Goal: Participate in discussion

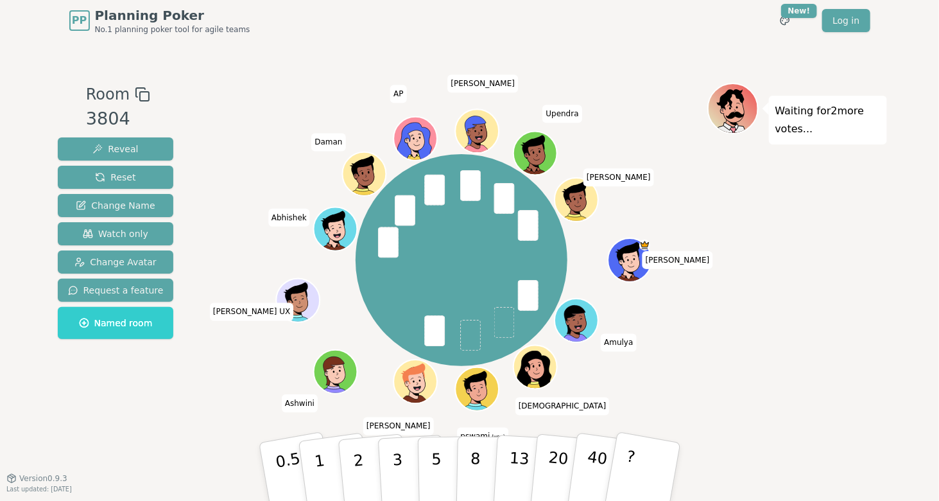
click at [746, 385] on div "Waiting for 2 more votes..." at bounding box center [798, 259] width 180 height 353
click at [406, 463] on button "3" at bounding box center [412, 472] width 70 height 100
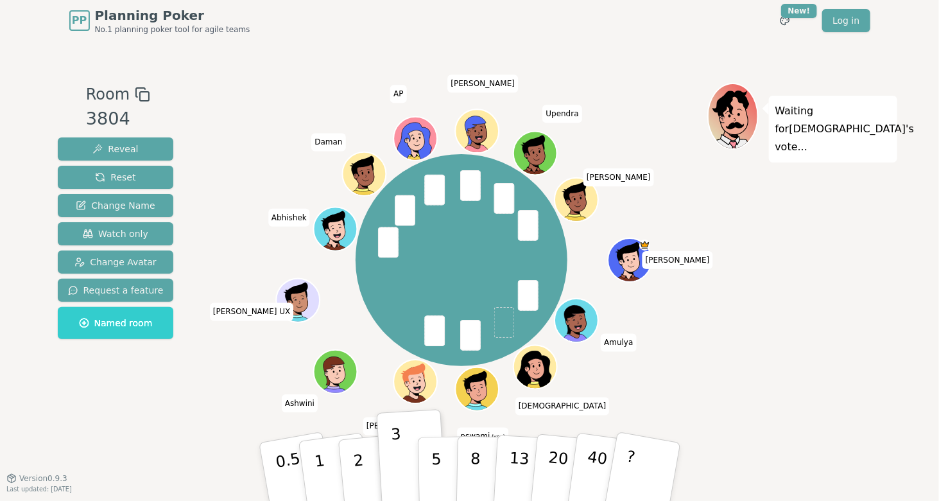
click at [711, 374] on div "Waiting for [PERSON_NAME] 's vote..." at bounding box center [798, 259] width 180 height 353
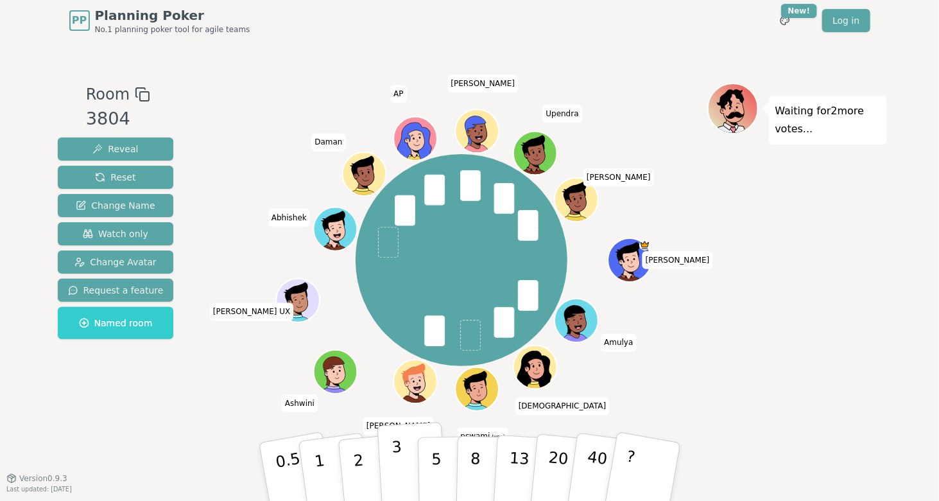
click at [400, 458] on p "3" at bounding box center [398, 473] width 14 height 70
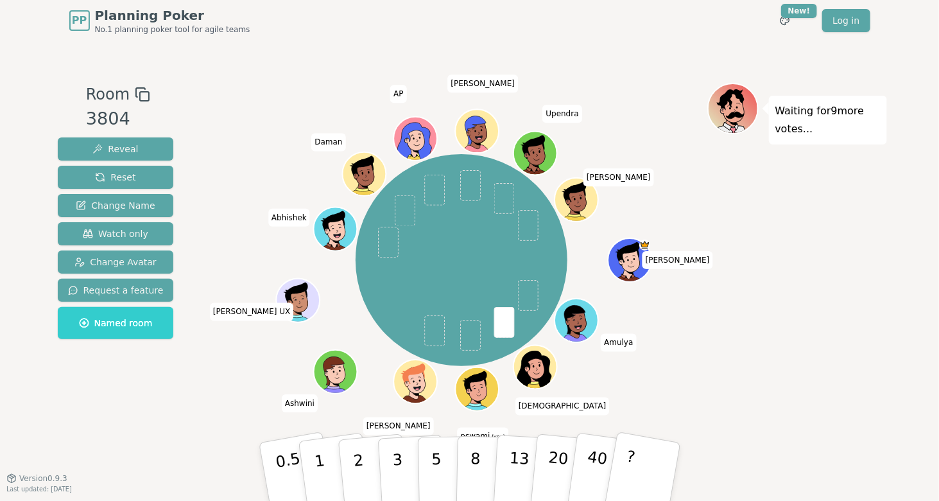
click at [505, 319] on span at bounding box center [504, 322] width 21 height 31
click at [392, 464] on button "3" at bounding box center [412, 472] width 70 height 100
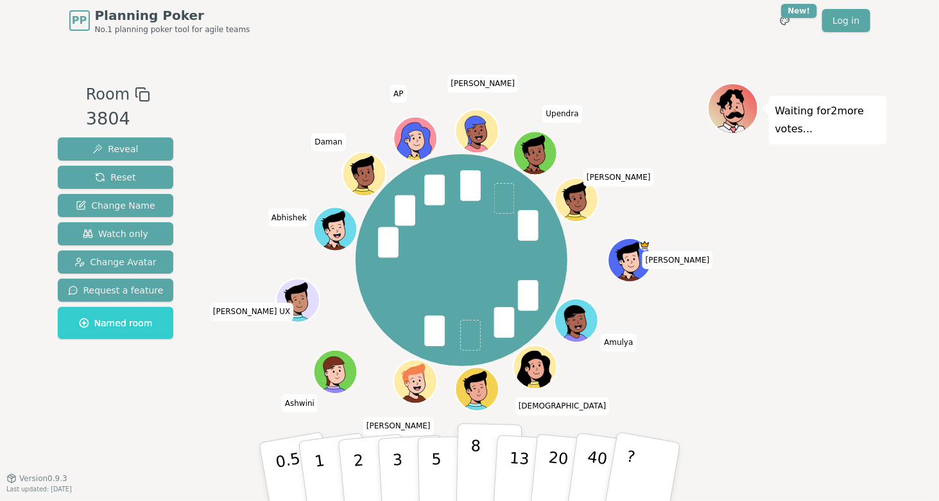
click at [476, 457] on p "8" at bounding box center [474, 471] width 11 height 69
click at [736, 391] on div "Waiting for [PERSON_NAME] 's vote..." at bounding box center [798, 259] width 180 height 353
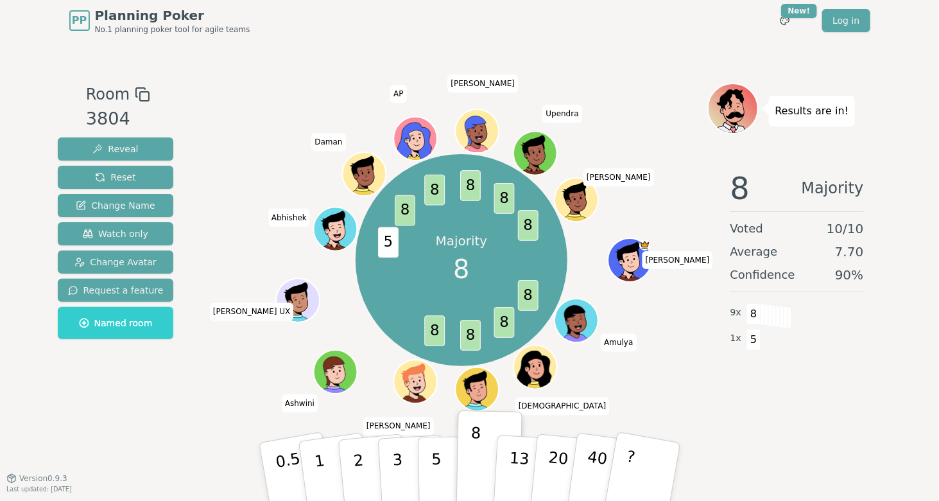
click at [209, 402] on div "Room 3804 Reveal Reset Change Name Watch only Change Avatar Request a feature N…" at bounding box center [470, 259] width 835 height 353
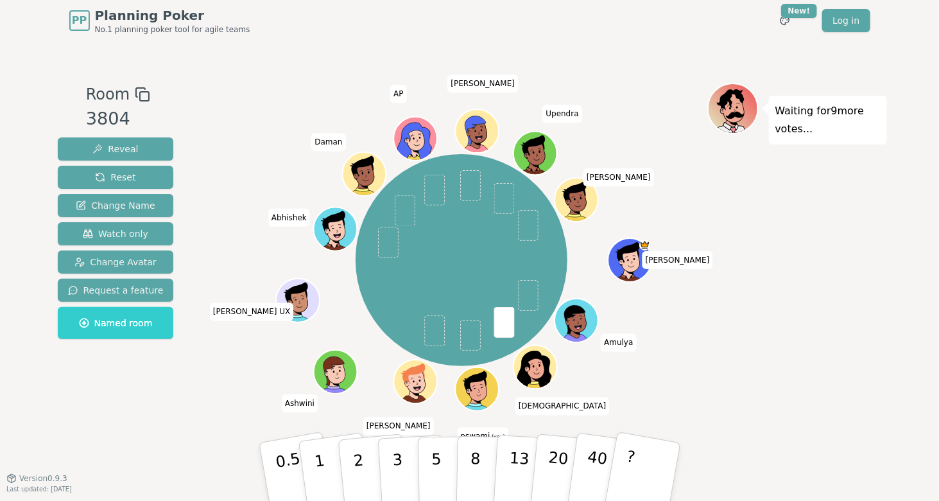
click at [751, 345] on div "Waiting for 9 more votes..." at bounding box center [798, 259] width 180 height 353
click at [442, 471] on button "5" at bounding box center [450, 472] width 66 height 98
click at [440, 447] on button "5" at bounding box center [450, 472] width 66 height 98
click at [470, 339] on span at bounding box center [470, 335] width 21 height 31
click at [403, 460] on button "3" at bounding box center [412, 472] width 70 height 100
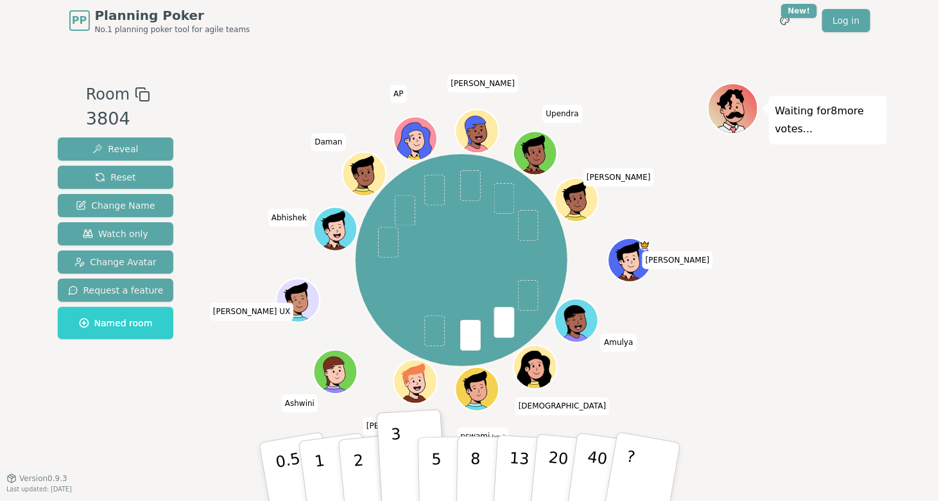
click at [160, 393] on div "Room 3804 Reveal Reset Change Name Watch only Change Avatar Request a feature N…" at bounding box center [116, 259] width 126 height 353
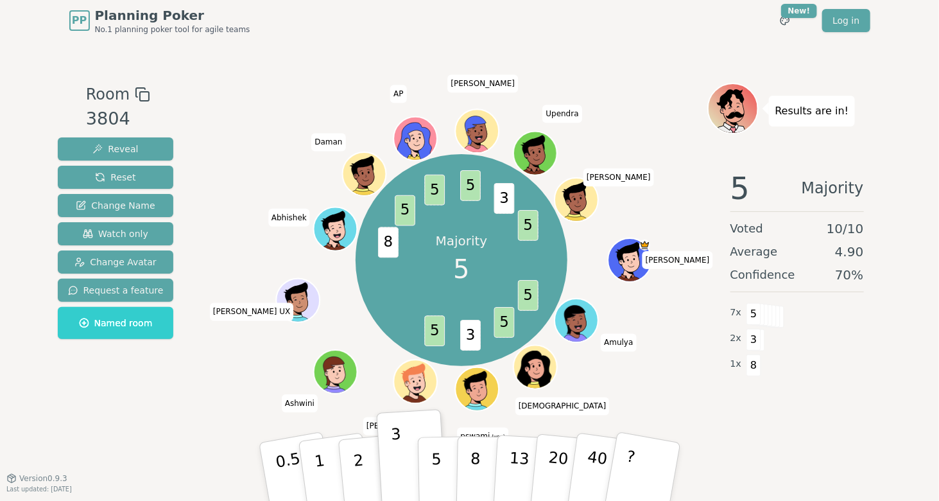
click at [162, 415] on div "Room 3804 Reveal Reset Change Name Watch only Change Avatar Request a feature N…" at bounding box center [116, 259] width 126 height 353
click at [199, 415] on div "Room 3804 Reveal Reset Change Name Watch only Change Avatar Request a feature N…" at bounding box center [470, 259] width 835 height 353
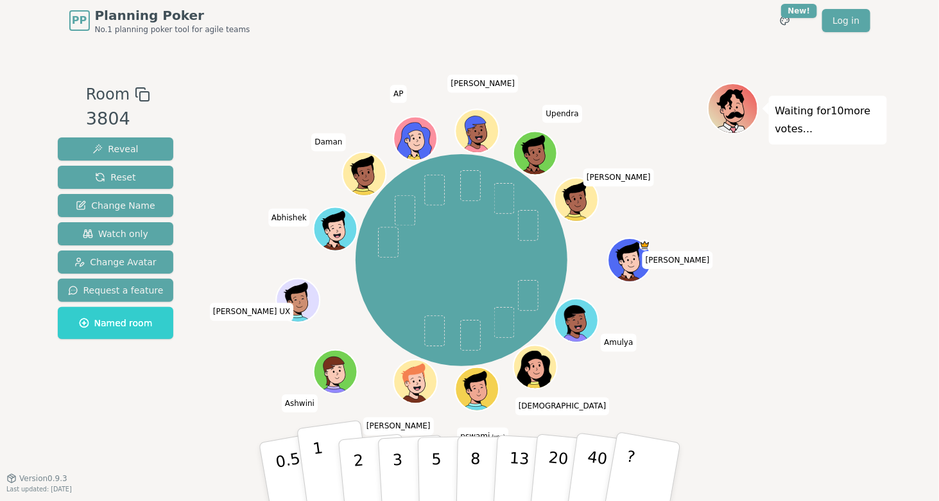
click at [314, 460] on button "1" at bounding box center [335, 472] width 76 height 104
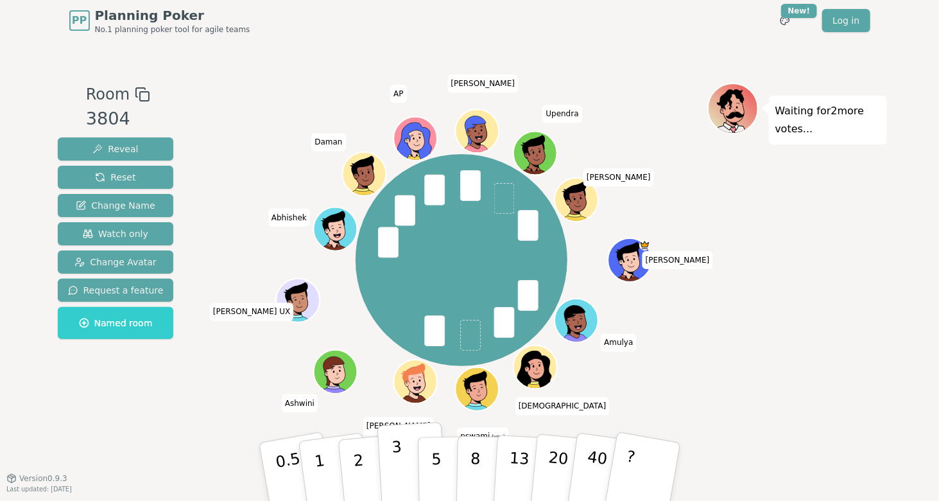
click at [396, 467] on p "3" at bounding box center [398, 473] width 14 height 70
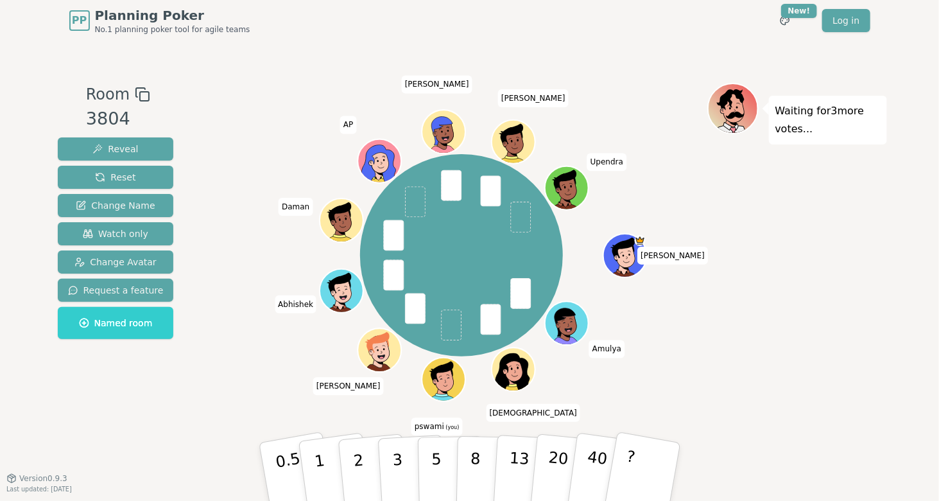
click at [275, 391] on div "[PERSON_NAME] [PERSON_NAME] pswami (you) [PERSON_NAME] Daman AP [PERSON_NAME] U…" at bounding box center [461, 255] width 491 height 299
click at [357, 463] on p "2" at bounding box center [359, 474] width 17 height 70
click at [214, 397] on div "Room 3804 Reveal Reset Change Name Watch only Change Avatar Request a feature N…" at bounding box center [470, 259] width 835 height 353
